Goal: Transaction & Acquisition: Purchase product/service

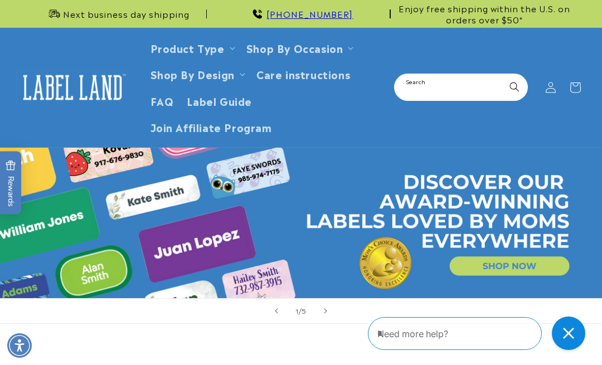
click at [479, 87] on input "Search" at bounding box center [461, 87] width 132 height 25
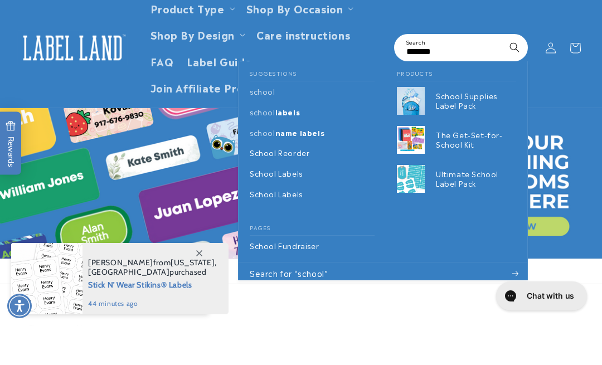
type input "******"
click at [460, 131] on p "School Supplies Label Pack" at bounding box center [476, 140] width 80 height 19
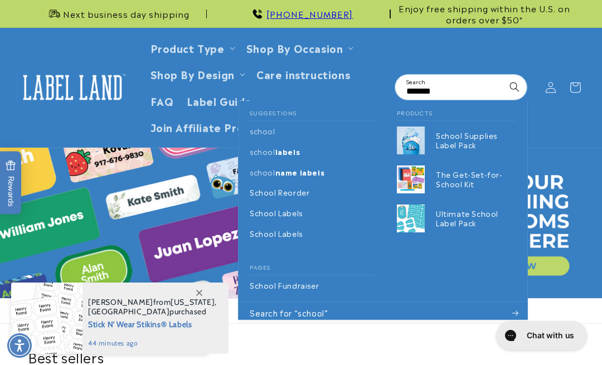
scroll to position [40, 0]
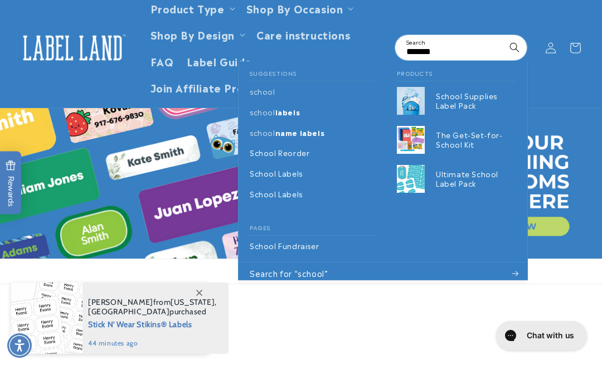
click at [466, 130] on p "The Get-Set-for-School Kit" at bounding box center [476, 139] width 80 height 19
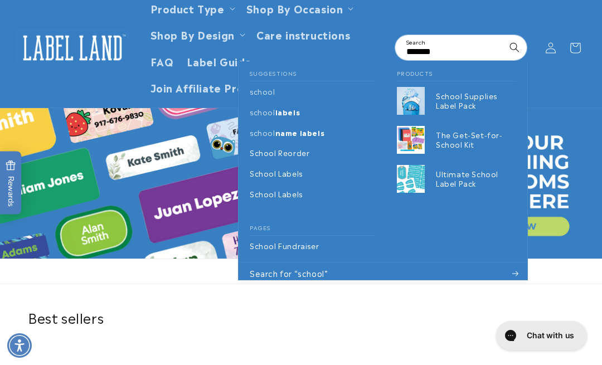
scroll to position [0, 0]
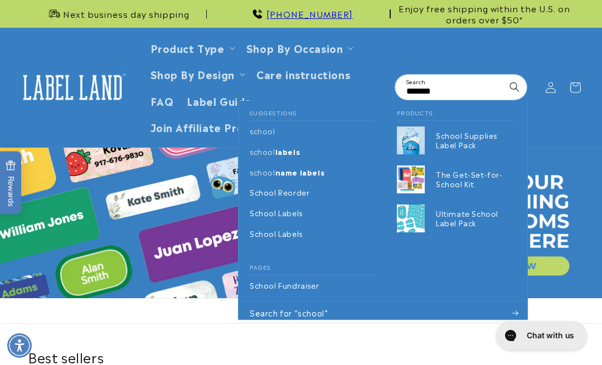
click at [455, 212] on p "Ultimate School Label Pack" at bounding box center [476, 218] width 80 height 19
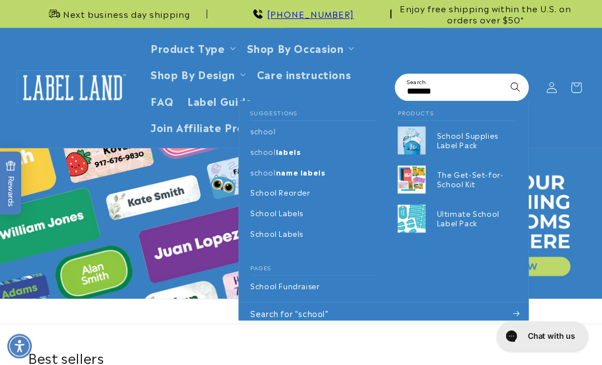
click at [456, 86] on input "******" at bounding box center [461, 87] width 132 height 25
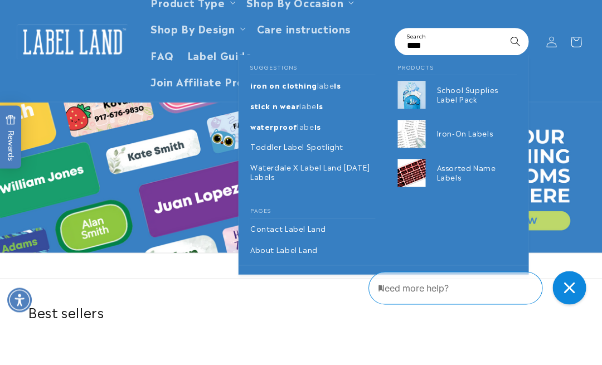
type input "****"
click at [447, 209] on p "Assorted Name Labels" at bounding box center [476, 218] width 80 height 19
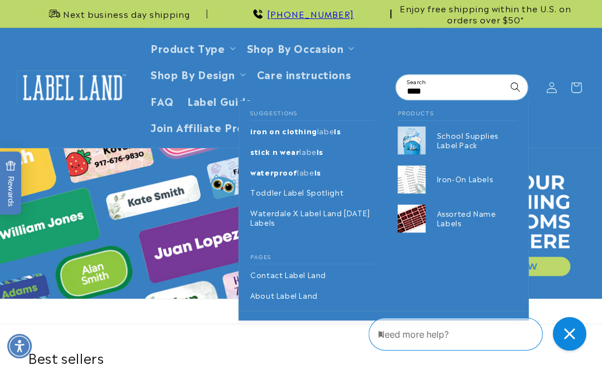
scroll to position [101, 0]
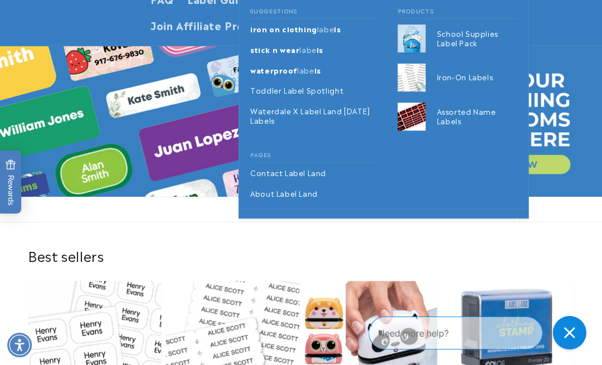
click at [451, 75] on p "Iron-On Labels" at bounding box center [476, 78] width 80 height 9
click at [471, 39] on p "School Supplies Label Pack" at bounding box center [476, 39] width 80 height 19
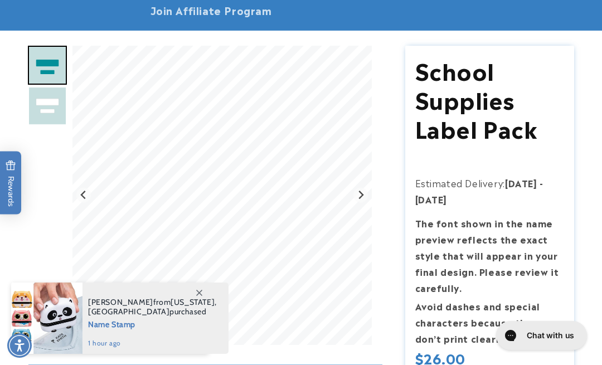
click at [202, 303] on span at bounding box center [199, 293] width 20 height 20
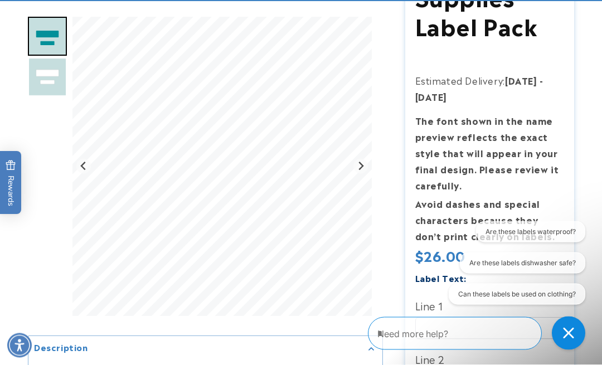
scroll to position [224, 0]
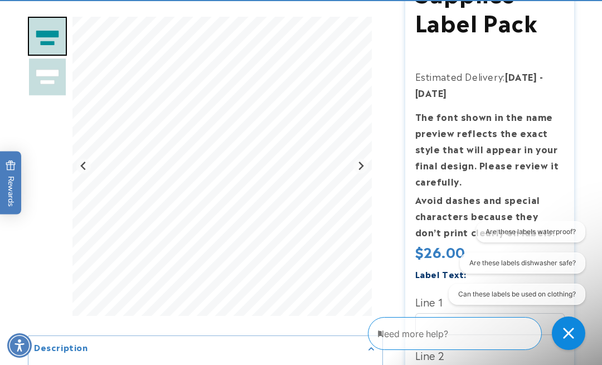
click at [572, 335] on icon "Close conversation starters" at bounding box center [568, 333] width 11 height 11
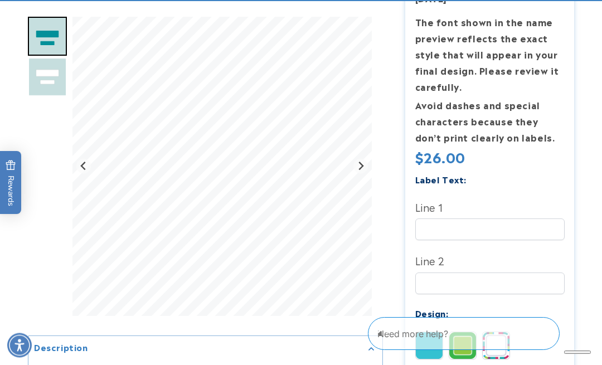
scroll to position [318, 0]
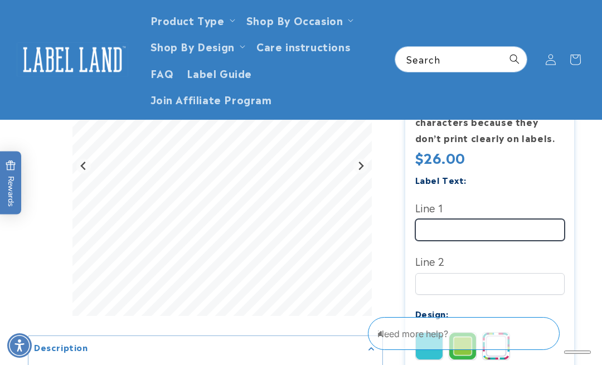
click at [497, 229] on input "Line 1" at bounding box center [489, 230] width 149 height 22
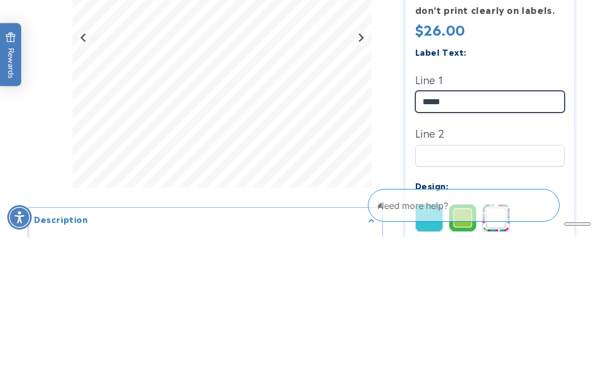
type input "*****"
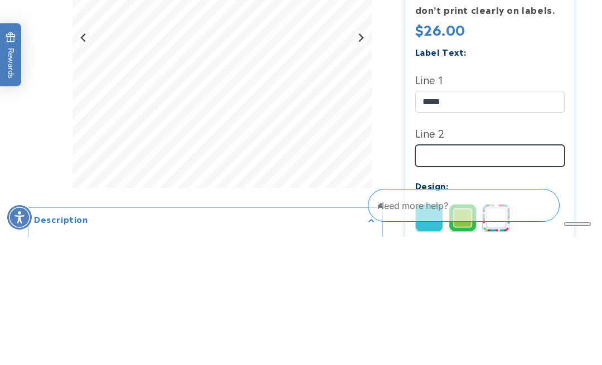
click at [469, 273] on input "Line 2" at bounding box center [489, 284] width 149 height 22
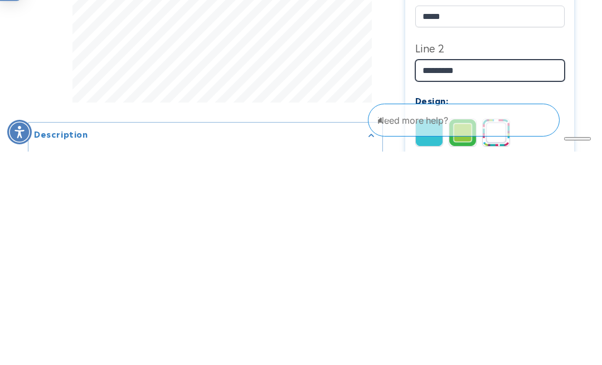
type input "*********"
click at [494, 333] on img at bounding box center [496, 346] width 27 height 27
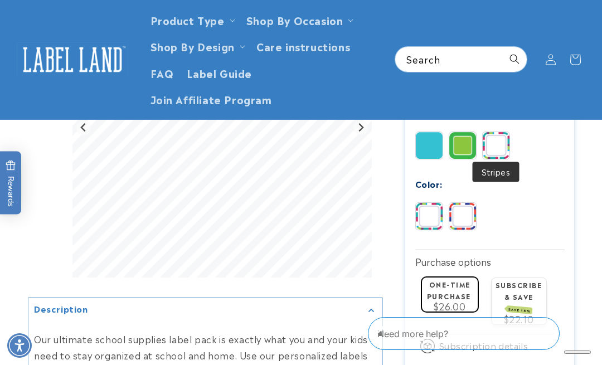
scroll to position [504, 0]
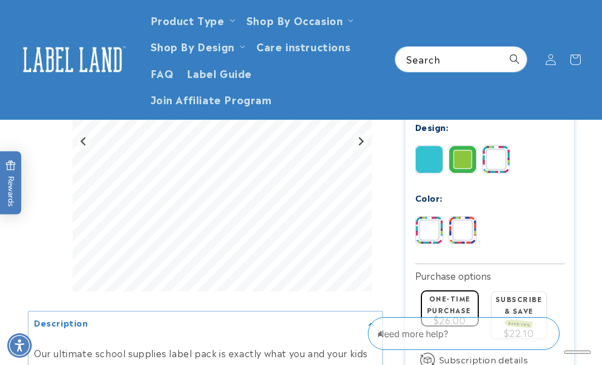
click at [467, 229] on img at bounding box center [462, 230] width 27 height 27
click at [439, 229] on img at bounding box center [429, 230] width 27 height 27
click at [429, 158] on img at bounding box center [429, 159] width 27 height 27
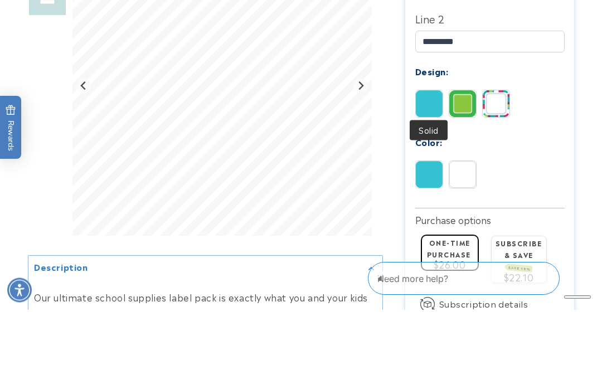
scroll to position [561, 0]
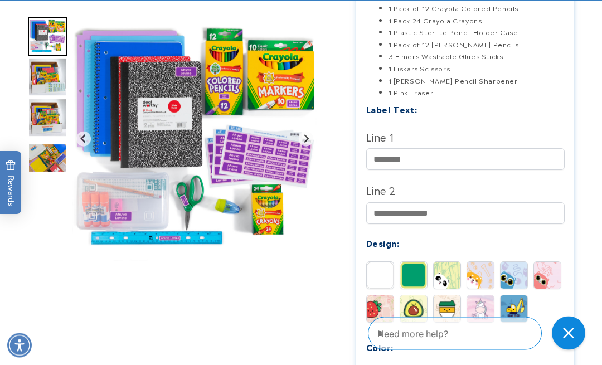
scroll to position [370, 0]
click at [383, 300] on img at bounding box center [380, 308] width 27 height 27
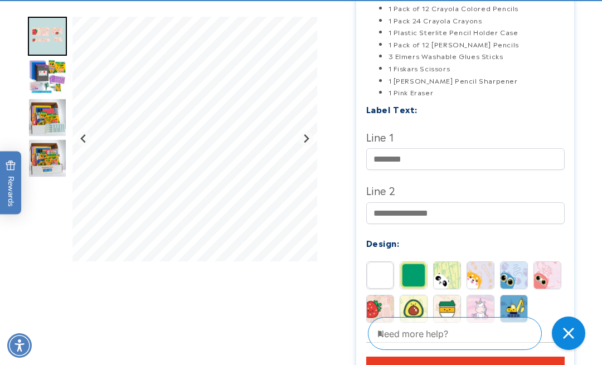
click at [412, 307] on img at bounding box center [413, 308] width 27 height 27
click at [551, 267] on img at bounding box center [547, 275] width 27 height 27
click at [388, 267] on img at bounding box center [380, 275] width 27 height 27
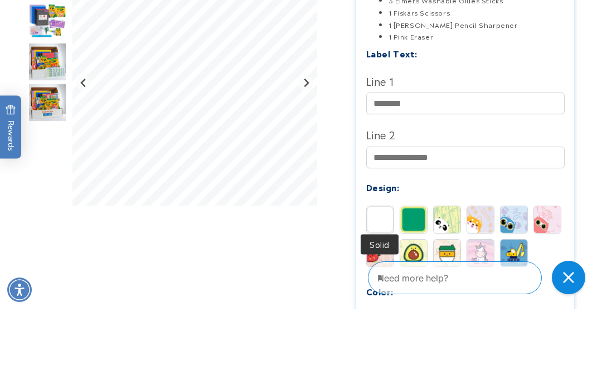
scroll to position [426, 0]
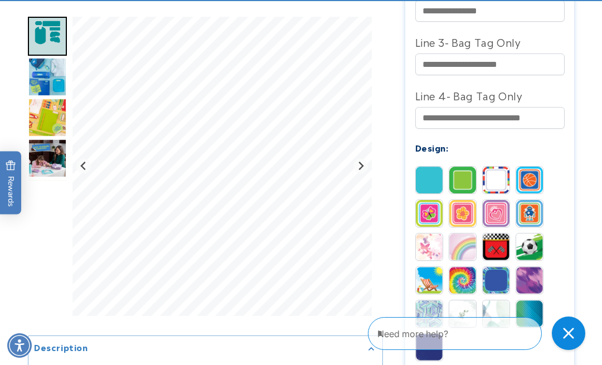
click at [425, 318] on img at bounding box center [429, 313] width 27 height 27
click at [434, 315] on img at bounding box center [429, 313] width 27 height 27
click at [50, 77] on img "Go to slide 3" at bounding box center [47, 76] width 39 height 39
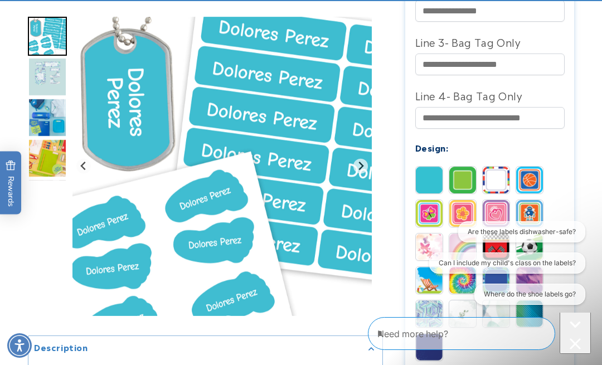
click at [37, 43] on img "Go to slide 1" at bounding box center [47, 36] width 39 height 39
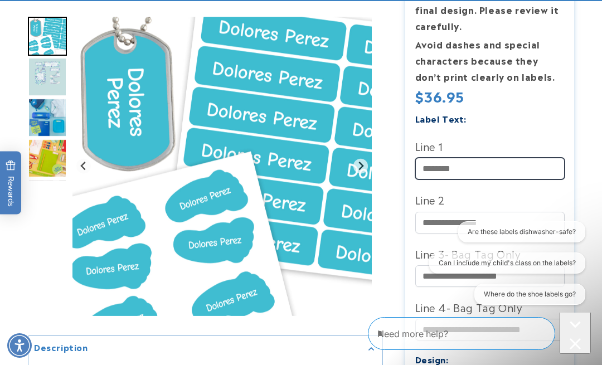
click at [462, 162] on input "Line 1" at bounding box center [489, 169] width 149 height 22
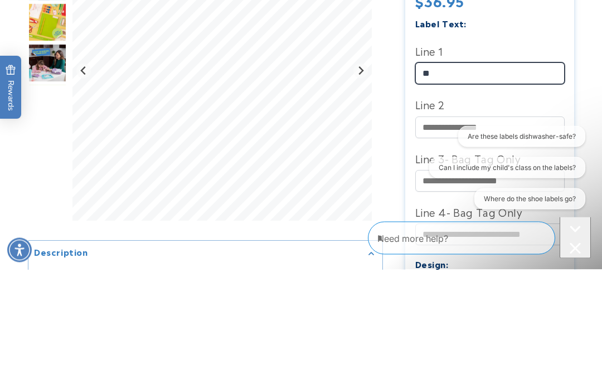
type input "*"
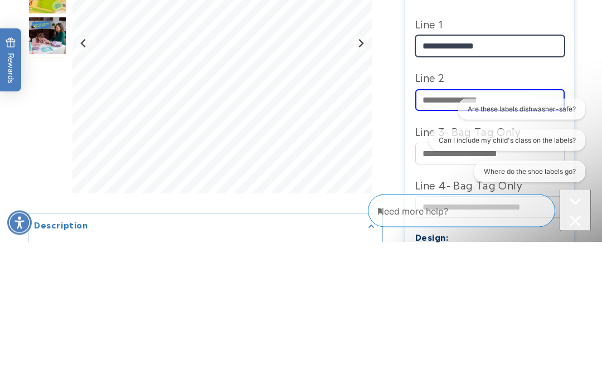
click at [518, 158] on input "**********" at bounding box center [489, 169] width 149 height 22
type input "*****"
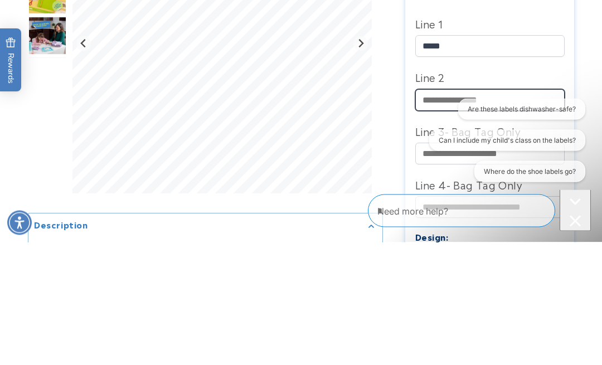
click at [448, 212] on input "Line 2" at bounding box center [489, 223] width 149 height 22
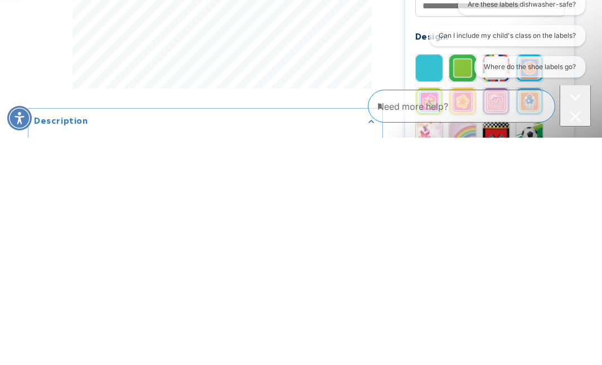
type input "*********"
click at [575, 111] on div "Close conversation starters" at bounding box center [575, 118] width 22 height 14
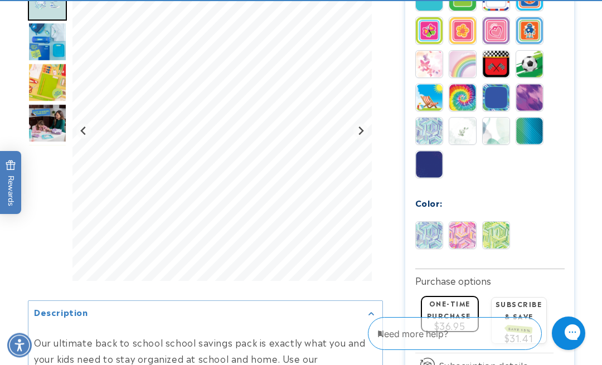
scroll to position [781, 0]
click at [469, 242] on img at bounding box center [462, 235] width 27 height 27
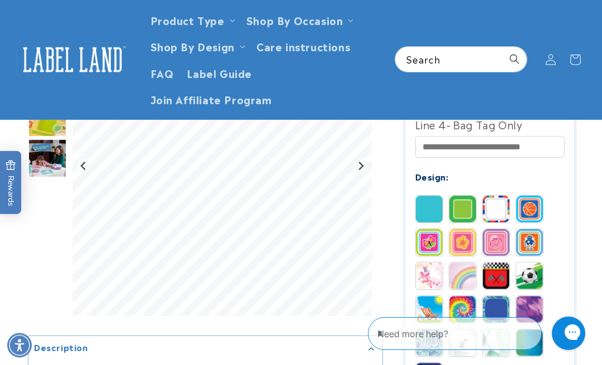
scroll to position [569, 0]
click at [501, 244] on img at bounding box center [496, 242] width 27 height 27
click at [537, 280] on img at bounding box center [529, 276] width 27 height 27
click at [40, 162] on img "Go to slide 5" at bounding box center [47, 158] width 39 height 39
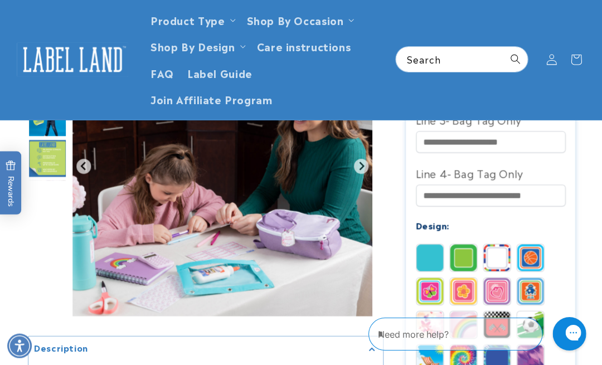
scroll to position [538, 0]
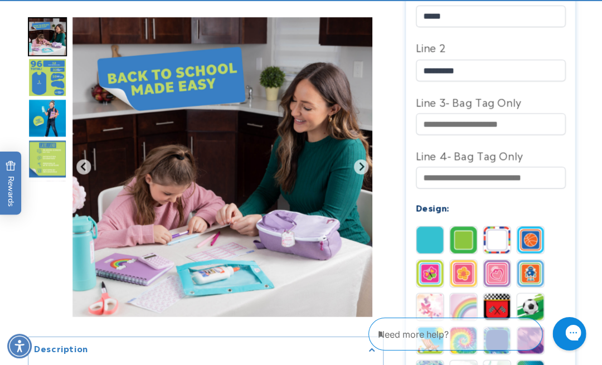
click at [51, 75] on img "Go to slide 6" at bounding box center [47, 76] width 39 height 39
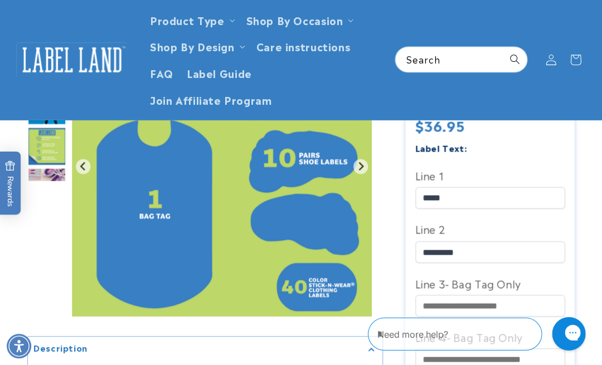
scroll to position [342, 0]
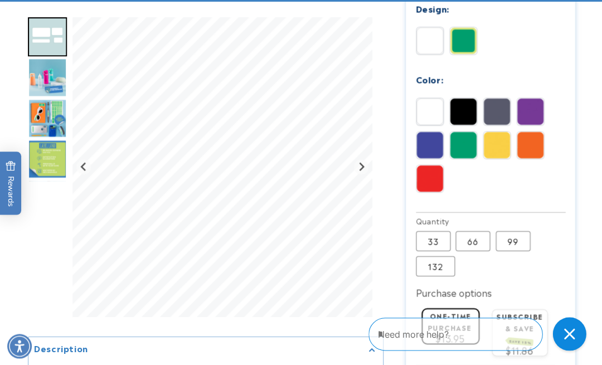
scroll to position [601, 0]
click at [481, 237] on label "66 Variant sold out or unavailable" at bounding box center [472, 241] width 35 height 20
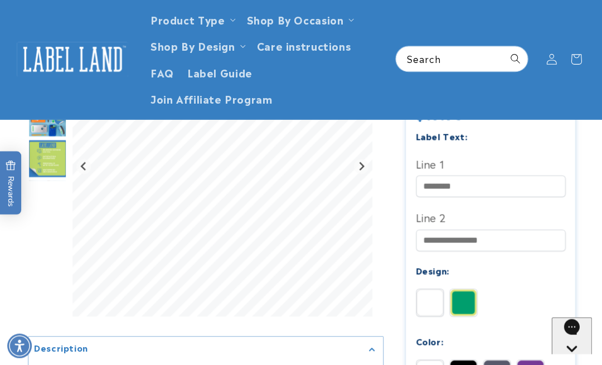
scroll to position [331, 0]
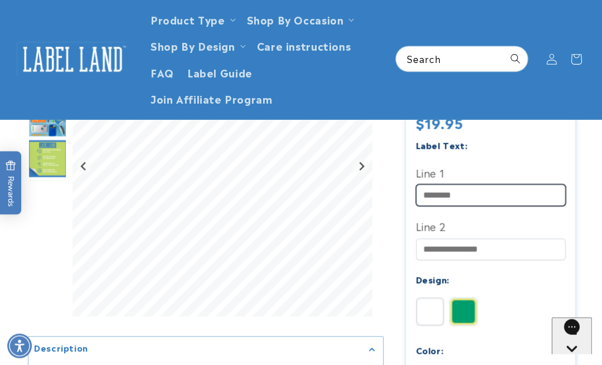
click at [475, 188] on input "Line 1" at bounding box center [489, 195] width 149 height 22
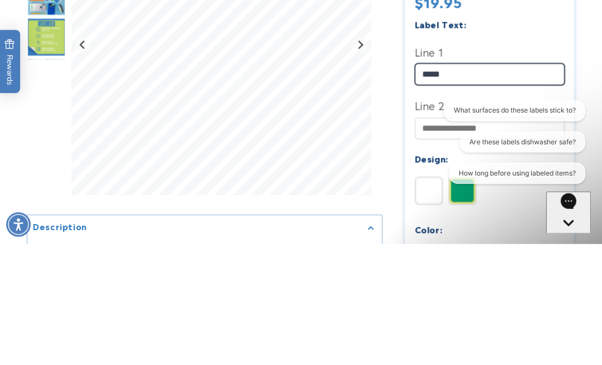
scroll to position [0, 0]
type input "*****"
click at [439, 118] on div "What surfaces do these labels stick to? Are these labels dishwasher safe? How l…" at bounding box center [509, 144] width 151 height 88
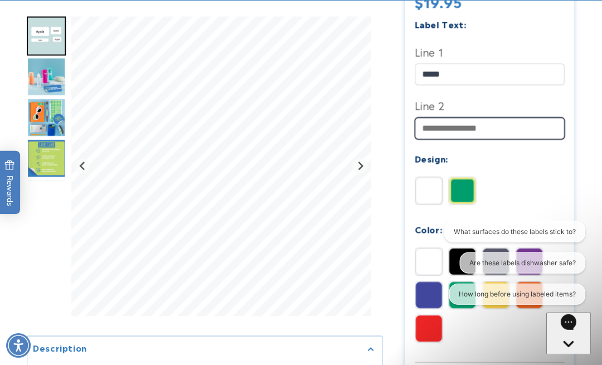
click at [460, 125] on input "Line 2" at bounding box center [489, 129] width 149 height 22
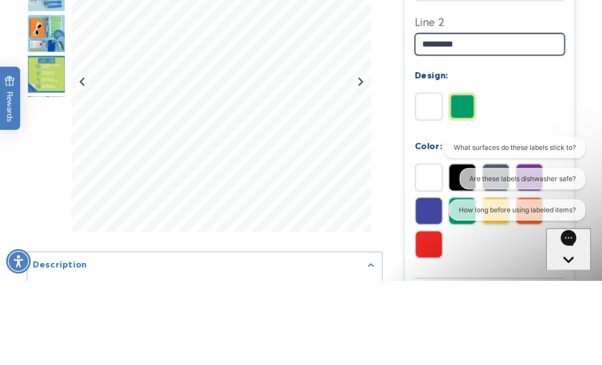
type input "*********"
click at [472, 178] on img at bounding box center [462, 191] width 27 height 27
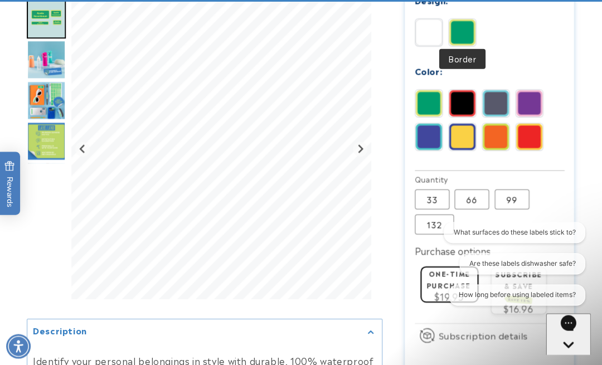
scroll to position [610, 0]
click at [531, 96] on img at bounding box center [529, 103] width 27 height 27
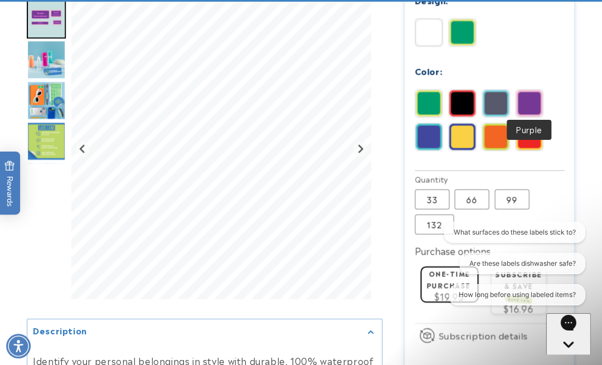
click at [495, 105] on img at bounding box center [496, 103] width 27 height 27
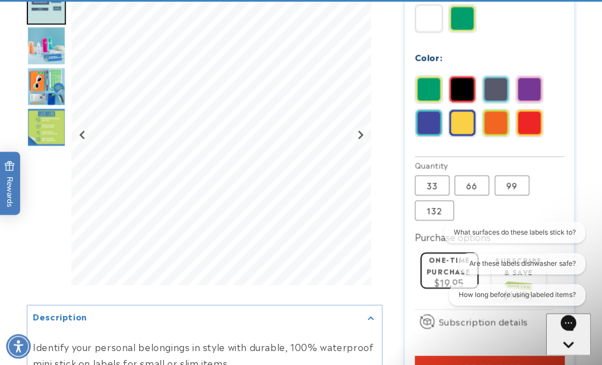
scroll to position [624, 0]
click at [427, 111] on img at bounding box center [429, 122] width 27 height 27
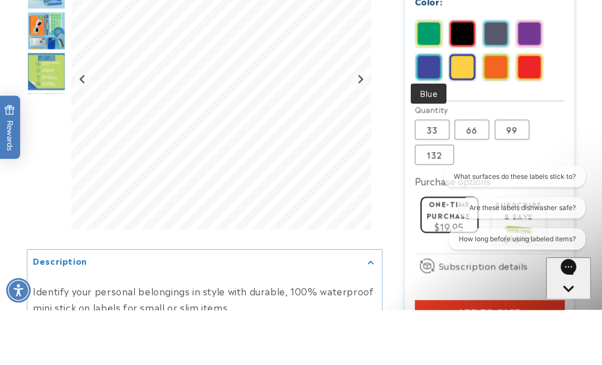
scroll to position [679, 0]
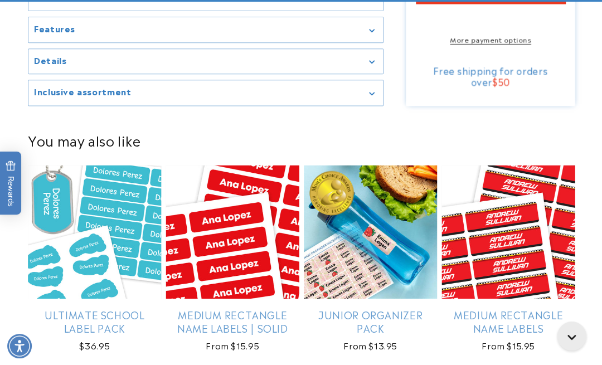
click at [398, 308] on link "Junior Organizer Pack" at bounding box center [369, 321] width 133 height 26
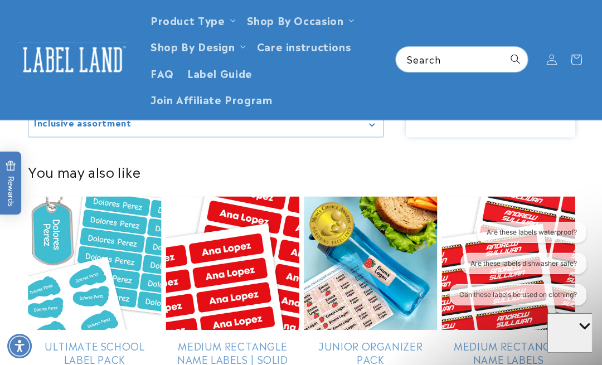
click at [528, 339] on link "Medium Rectangle Name Labels" at bounding box center [507, 352] width 133 height 26
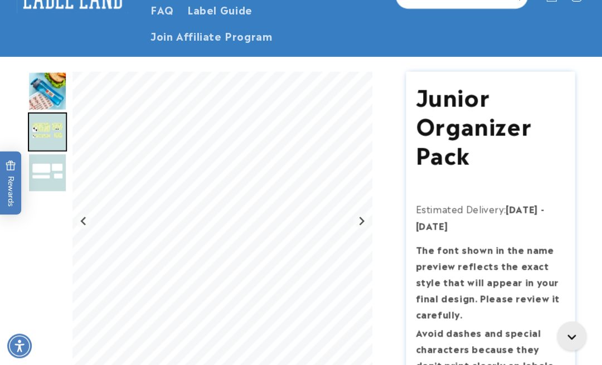
scroll to position [64, 0]
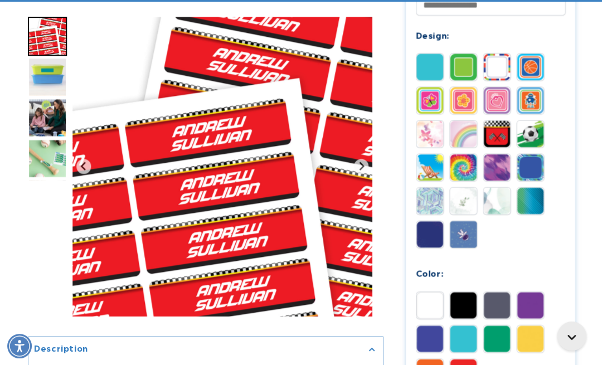
click at [499, 194] on img at bounding box center [496, 200] width 27 height 27
